Goal: Navigation & Orientation: Find specific page/section

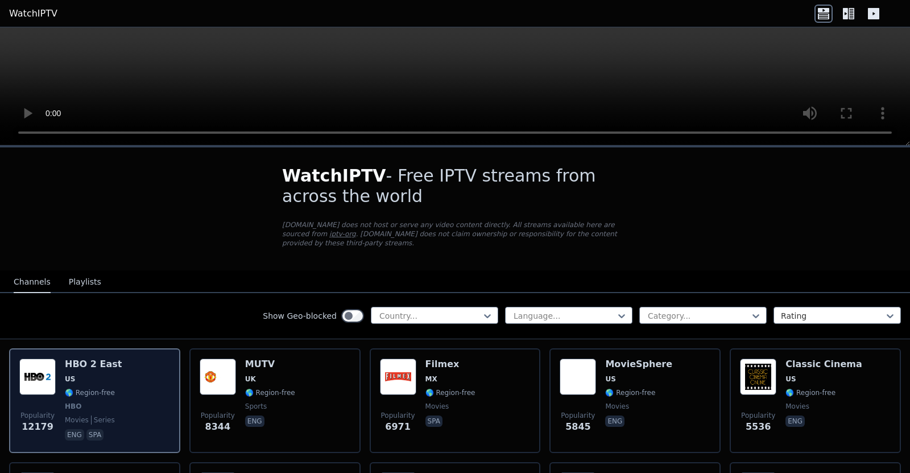
scroll to position [57, 0]
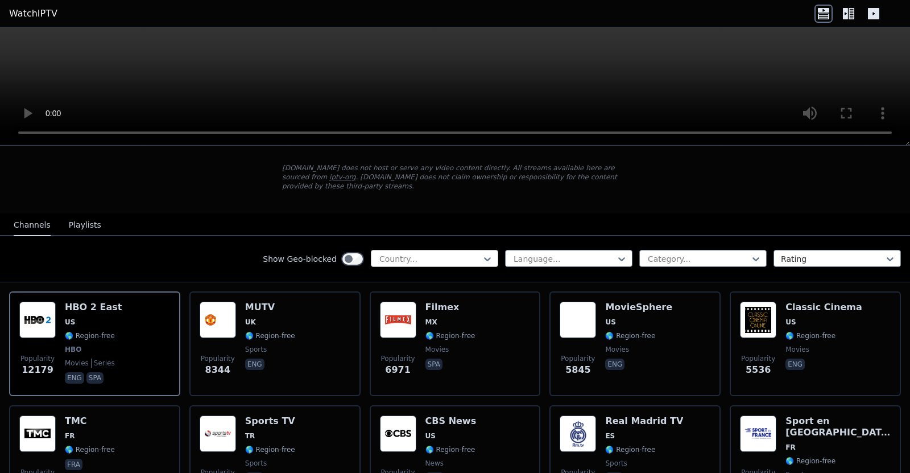
click at [378, 253] on div at bounding box center [430, 258] width 104 height 11
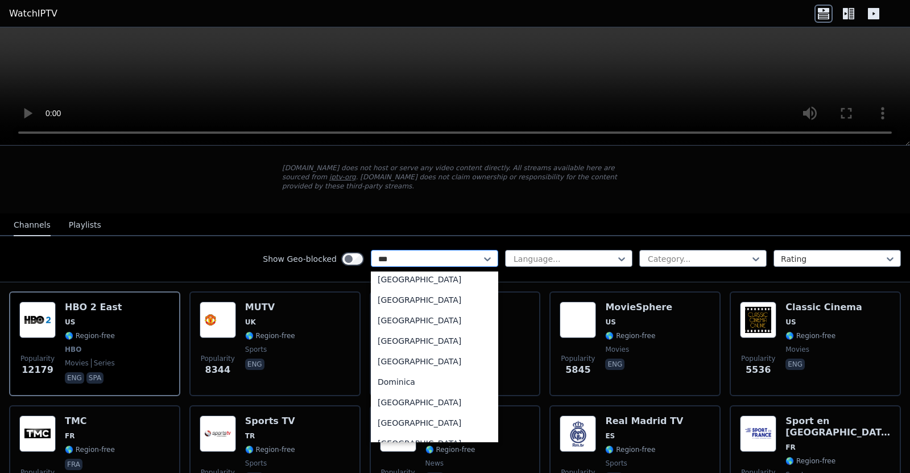
scroll to position [0, 0]
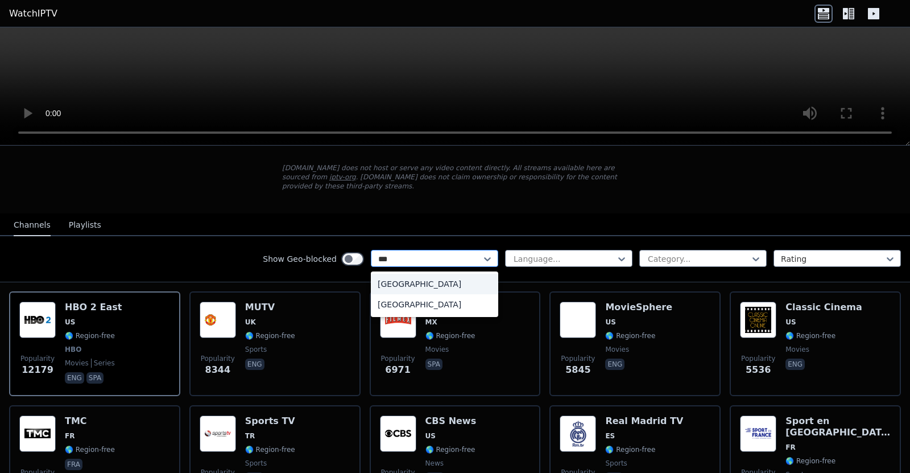
type input "****"
click at [454, 274] on div "[GEOGRAPHIC_DATA]" at bounding box center [434, 284] width 127 height 20
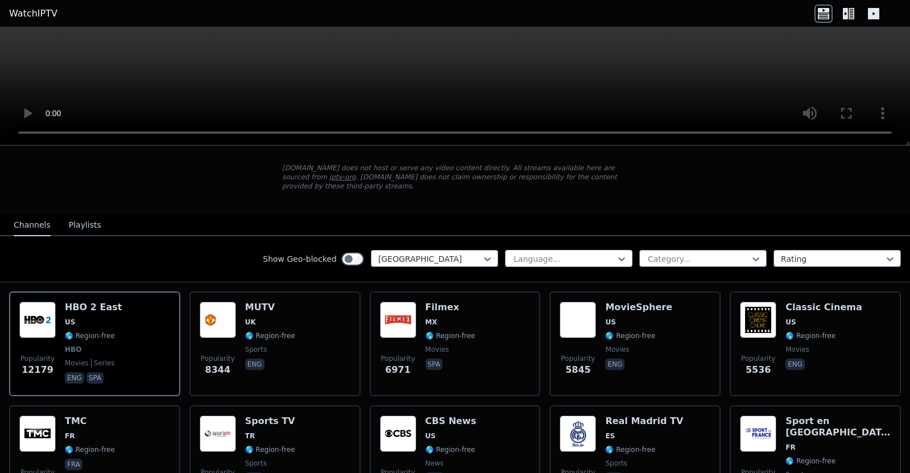
click at [564, 253] on div at bounding box center [564, 258] width 104 height 11
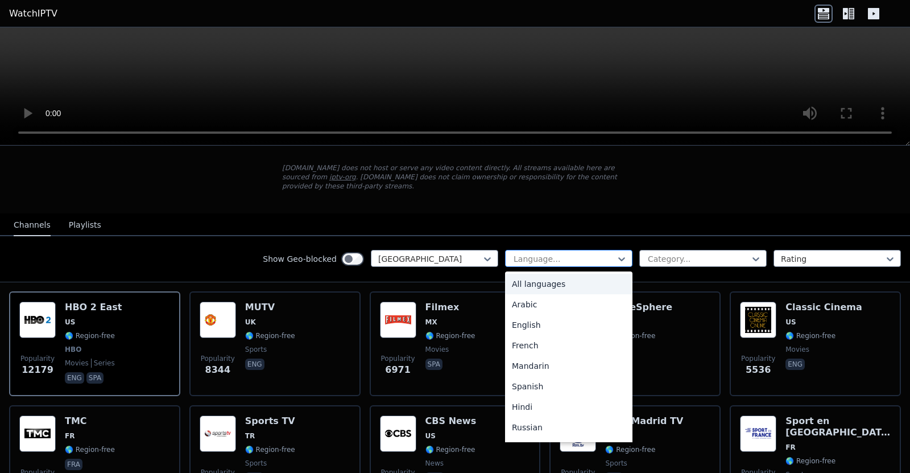
click at [572, 253] on div at bounding box center [564, 258] width 104 height 11
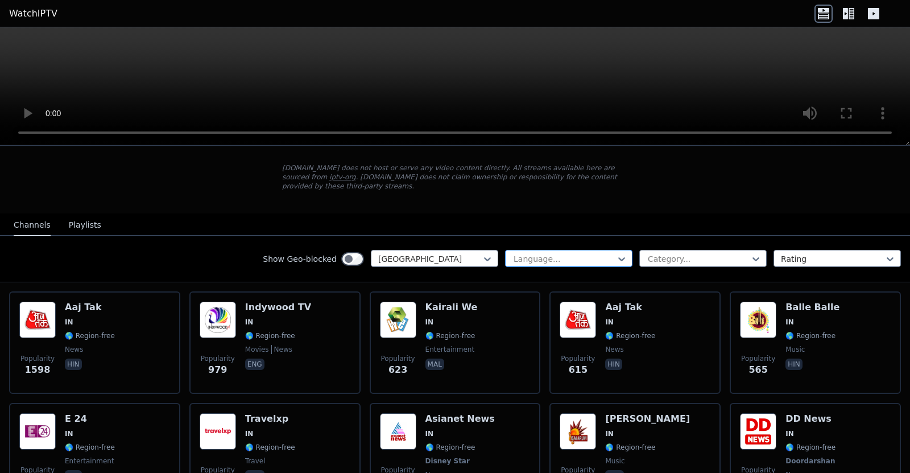
click at [512, 253] on div at bounding box center [564, 258] width 104 height 11
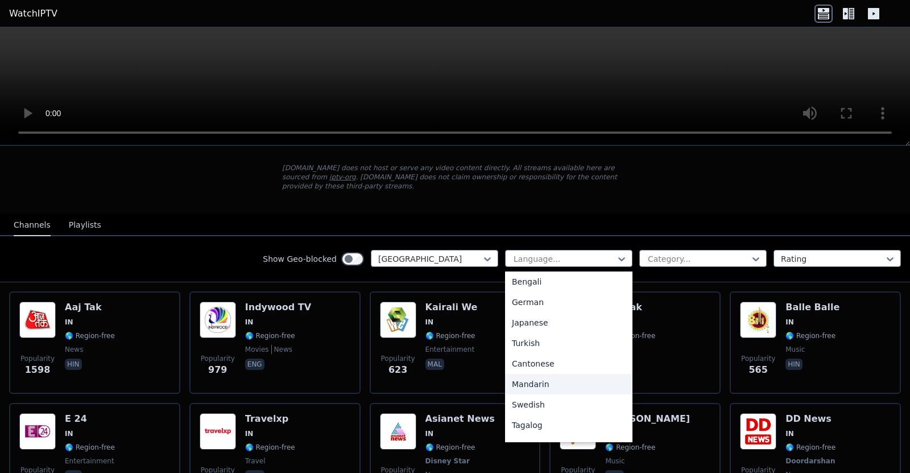
scroll to position [284, 0]
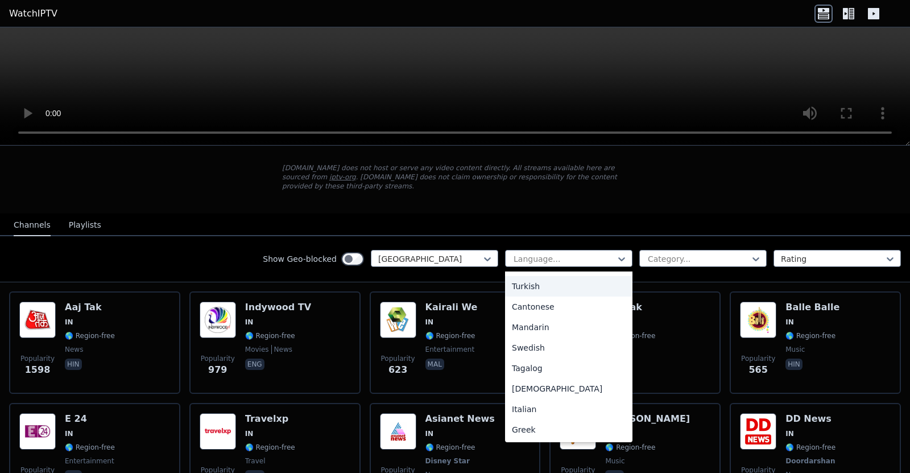
click at [540, 217] on nav "Channels Playlists" at bounding box center [455, 224] width 910 height 23
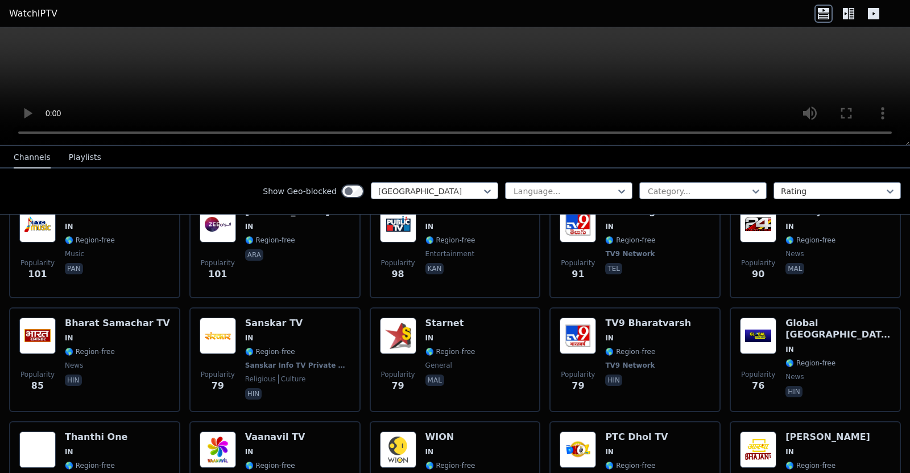
scroll to position [771, 0]
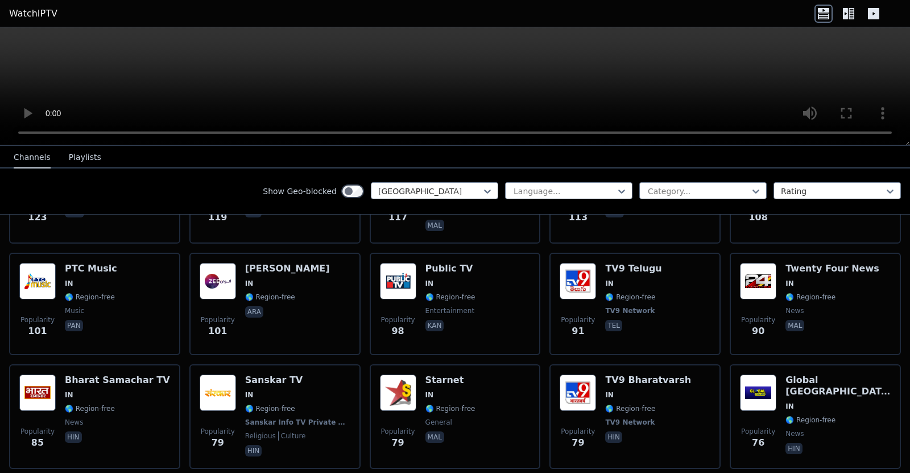
click at [843, 18] on icon at bounding box center [845, 13] width 5 height 11
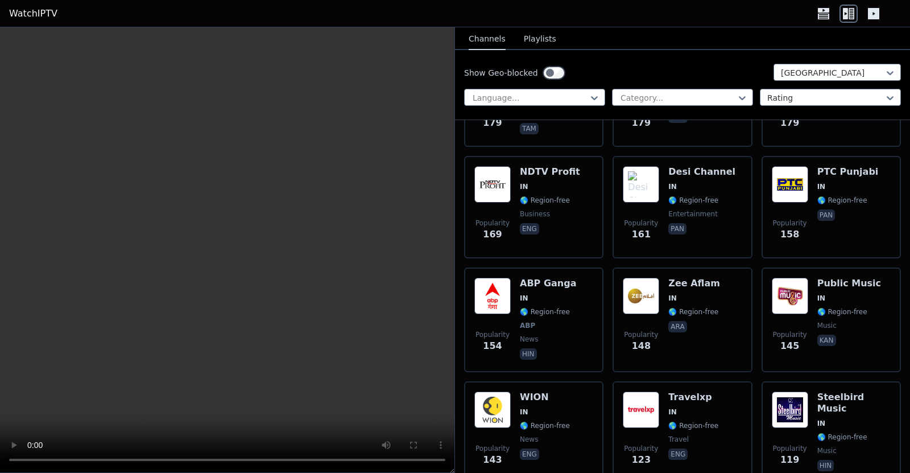
click at [830, 14] on icon at bounding box center [823, 14] width 18 height 18
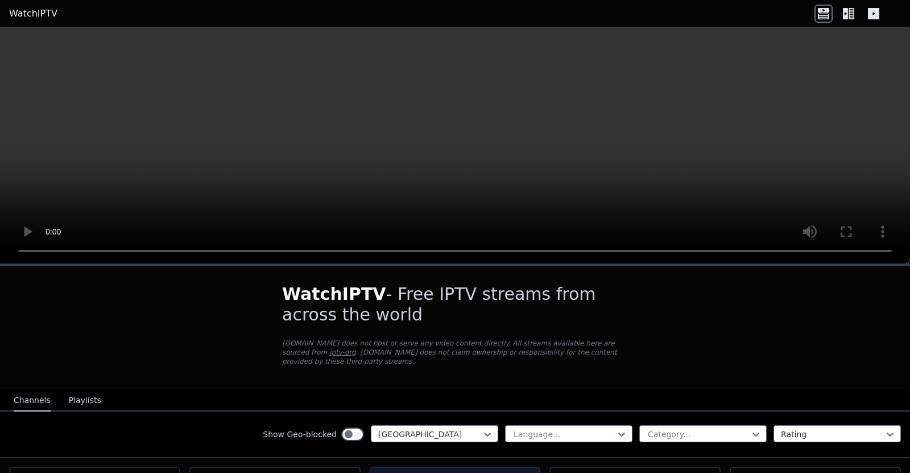
scroll to position [114, 0]
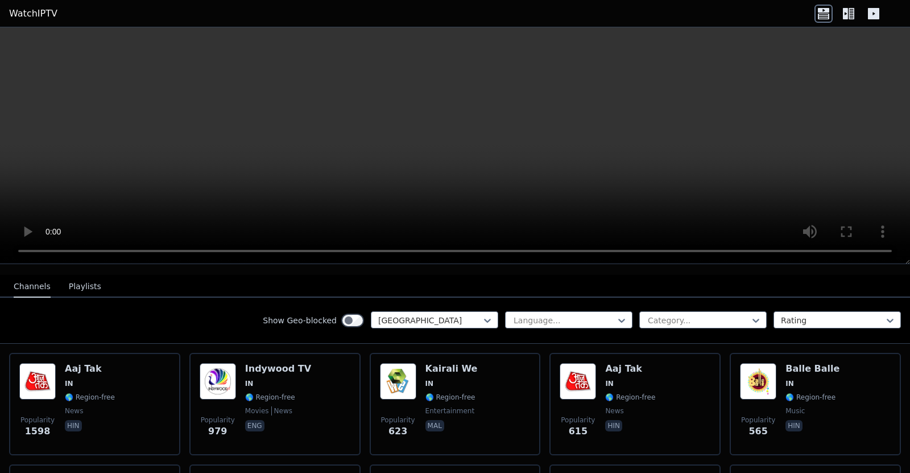
click at [428, 319] on div "Show Geo-blocked [GEOGRAPHIC_DATA]" at bounding box center [380, 320] width 235 height 18
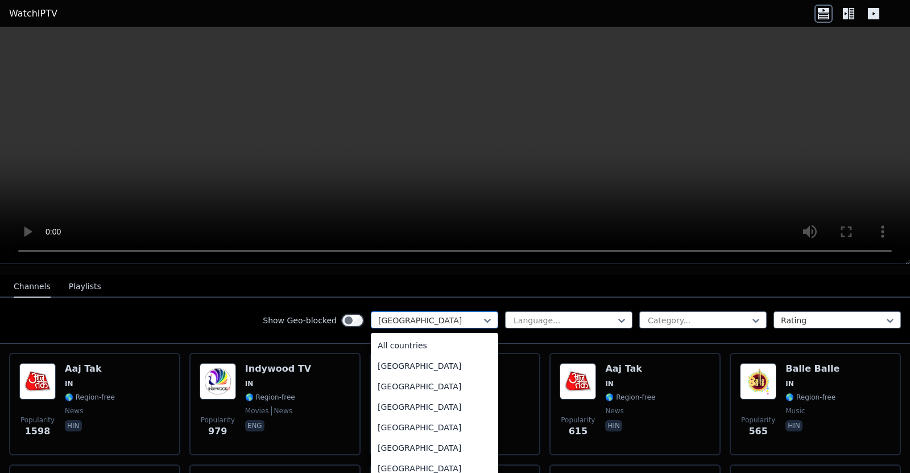
click at [430, 316] on div at bounding box center [430, 320] width 104 height 11
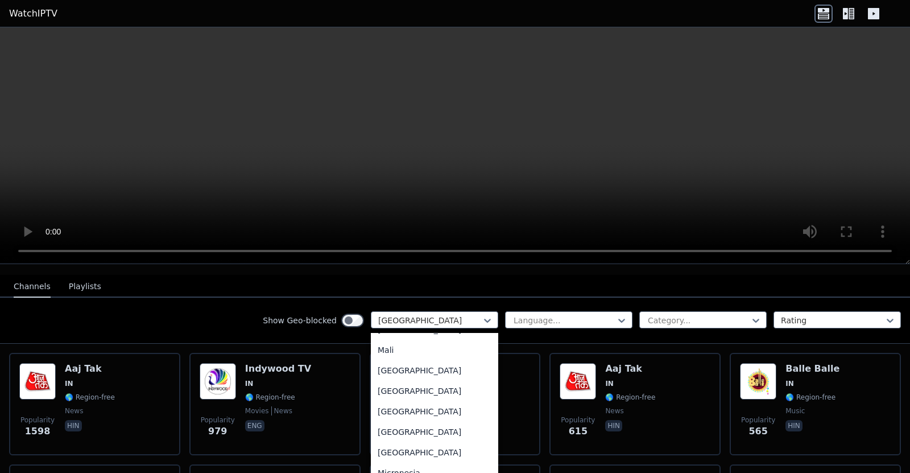
scroll to position [2314, 0]
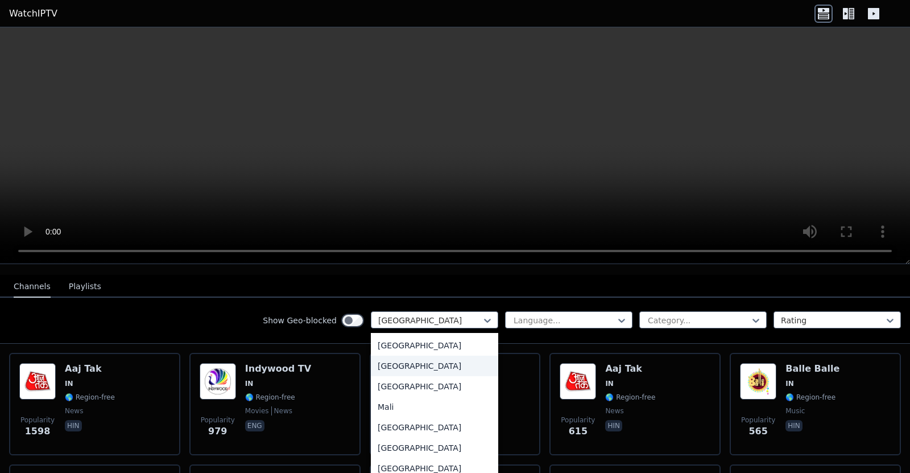
click at [412, 366] on div "[GEOGRAPHIC_DATA]" at bounding box center [434, 365] width 127 height 20
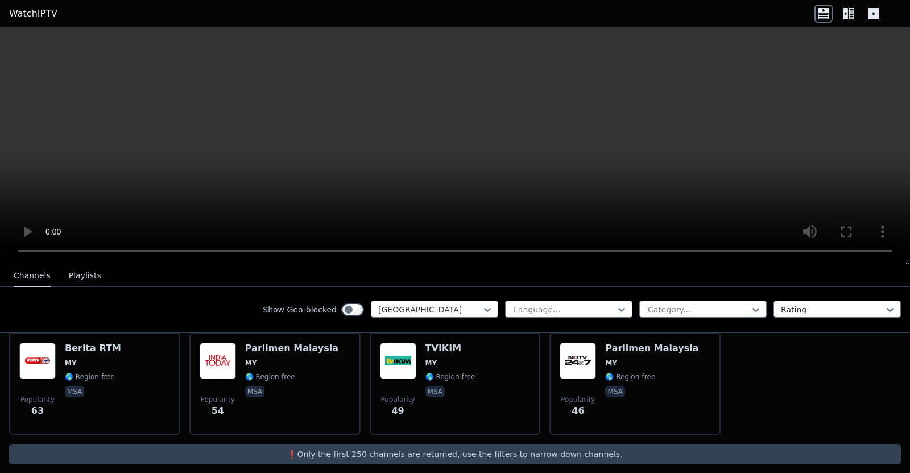
scroll to position [73, 0]
